Goal: Entertainment & Leisure: Consume media (video, audio)

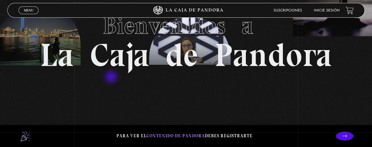
scroll to position [59, 0]
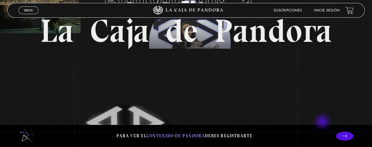
click at [324, 9] on li "Inicie sesión" at bounding box center [327, 10] width 26 height 9
click at [325, 11] on link "Inicie sesión" at bounding box center [327, 11] width 26 height 4
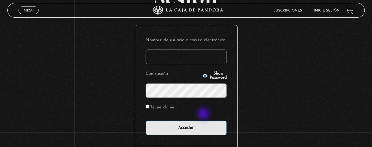
scroll to position [59, 0]
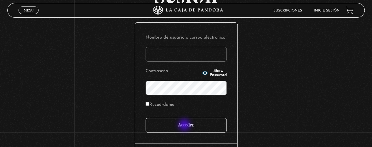
type input "kattiach@gmail.com"
click at [186, 125] on input "Acceder" at bounding box center [186, 125] width 81 height 15
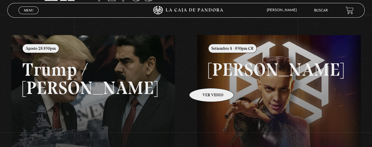
scroll to position [81, 0]
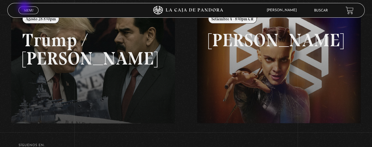
click at [26, 9] on span "Menu" at bounding box center [29, 11] width 10 height 4
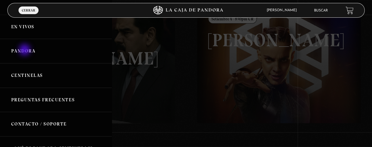
click at [25, 50] on link "Pandora" at bounding box center [56, 51] width 112 height 24
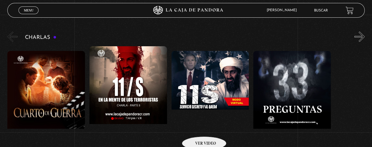
scroll to position [88, 0]
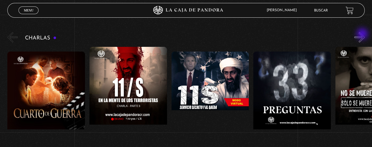
click at [363, 34] on button "»" at bounding box center [359, 37] width 10 height 10
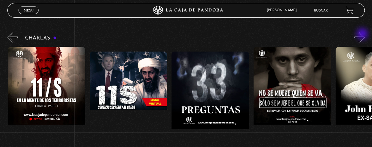
click at [363, 34] on button "»" at bounding box center [359, 37] width 10 height 10
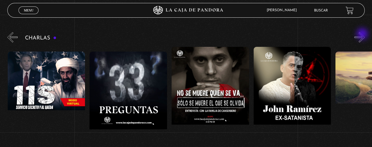
click at [363, 34] on button "»" at bounding box center [359, 37] width 10 height 10
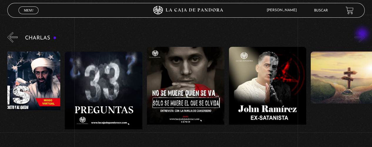
scroll to position [0, 205]
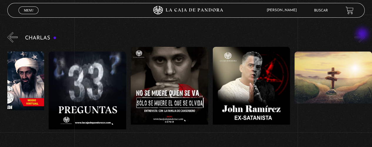
click at [363, 34] on button "»" at bounding box center [359, 37] width 10 height 10
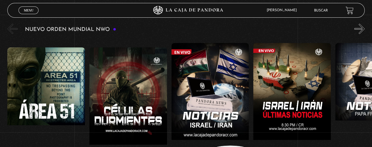
scroll to position [412, 0]
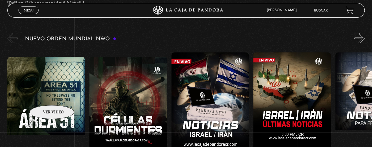
click at [44, 96] on figure at bounding box center [46, 110] width 78 height 106
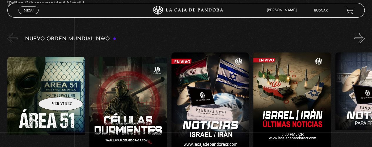
click at [53, 88] on figure at bounding box center [46, 110] width 78 height 106
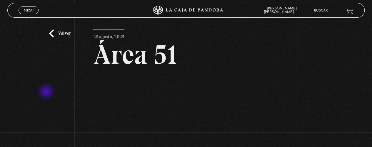
drag, startPoint x: 47, startPoint y: 92, endPoint x: 107, endPoint y: 86, distance: 60.6
click at [46, 92] on div "Volver 28 agosto, 2025 Área 51 WhatsApp Twitter Messenger Email" at bounding box center [186, 112] width 372 height 194
